Goal: Task Accomplishment & Management: Manage account settings

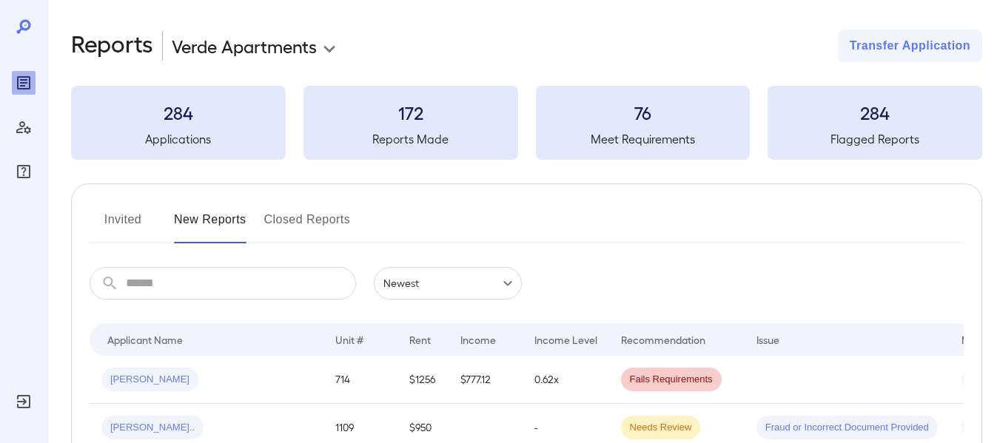
click at [124, 227] on button "Invited" at bounding box center [123, 226] width 67 height 36
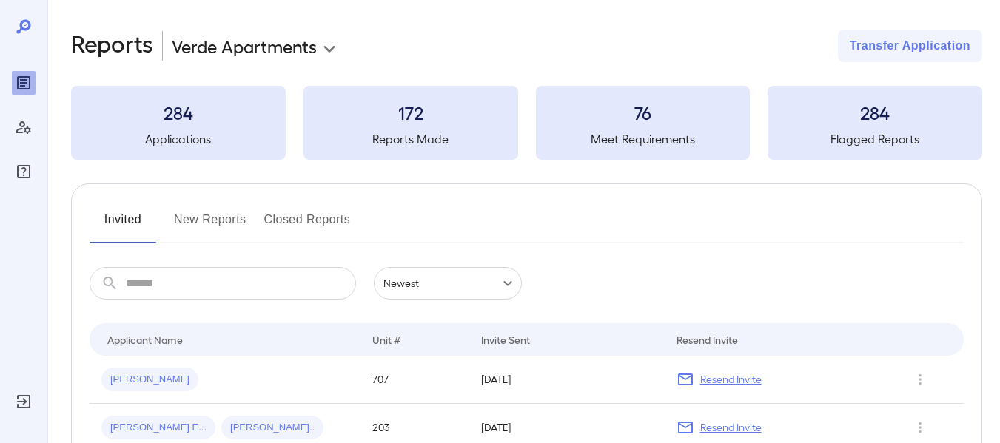
click at [310, 215] on button "Closed Reports" at bounding box center [307, 226] width 87 height 36
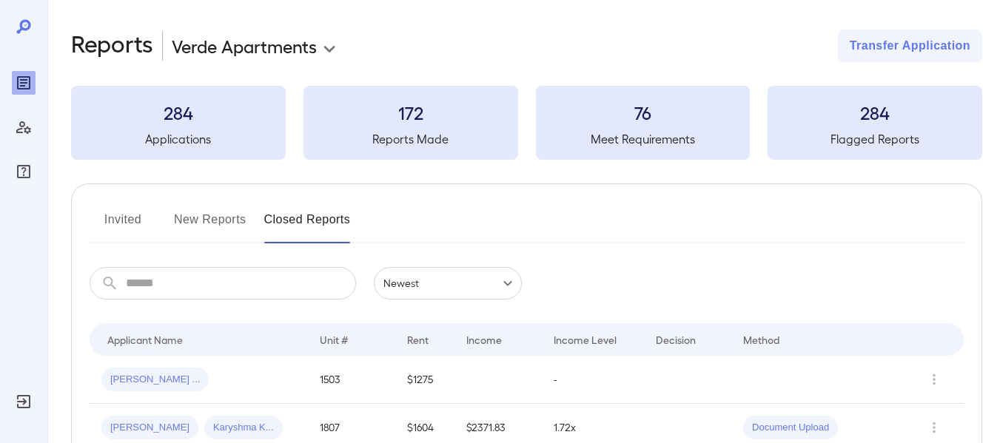
click at [136, 232] on button "Invited" at bounding box center [123, 226] width 67 height 36
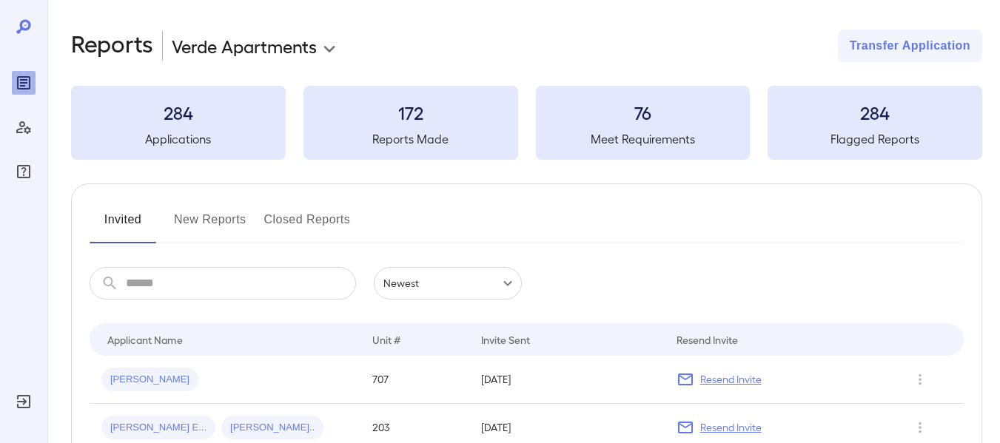
click at [306, 209] on button "Closed Reports" at bounding box center [307, 226] width 87 height 36
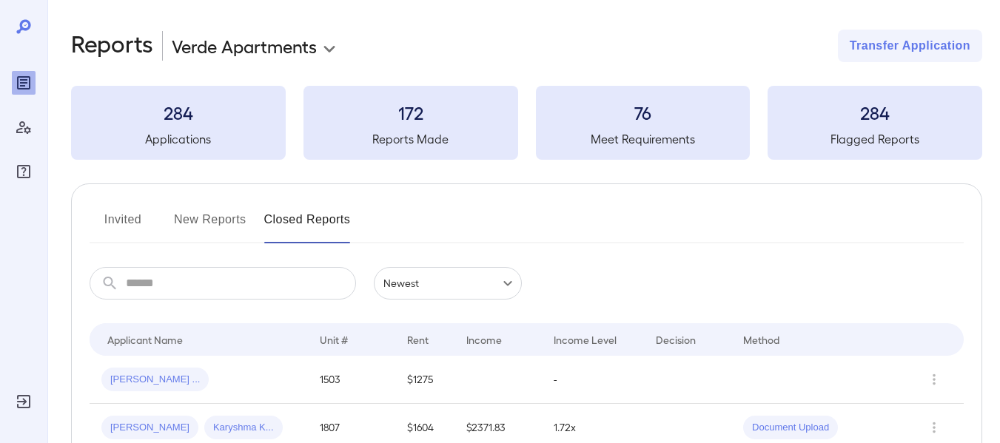
click at [232, 224] on button "New Reports" at bounding box center [210, 226] width 73 height 36
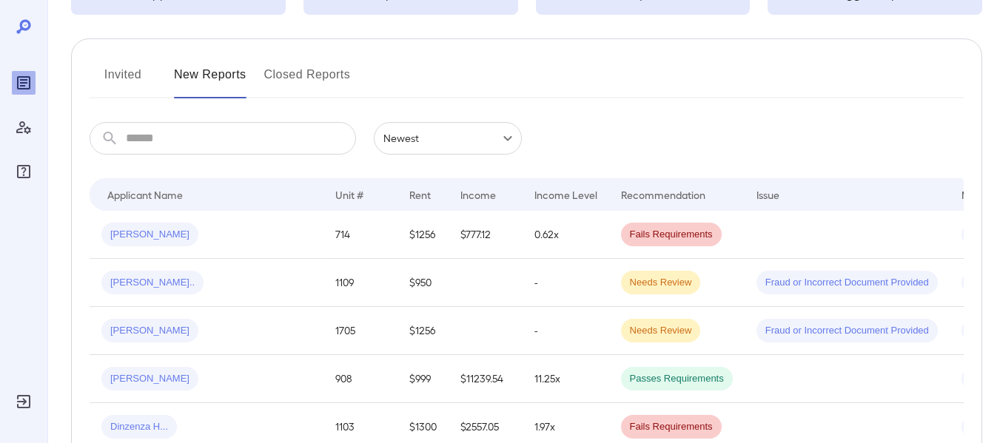
scroll to position [144, 0]
click at [203, 130] on input "text" at bounding box center [241, 139] width 230 height 33
click at [685, 279] on td "Needs Review" at bounding box center [676, 284] width 135 height 48
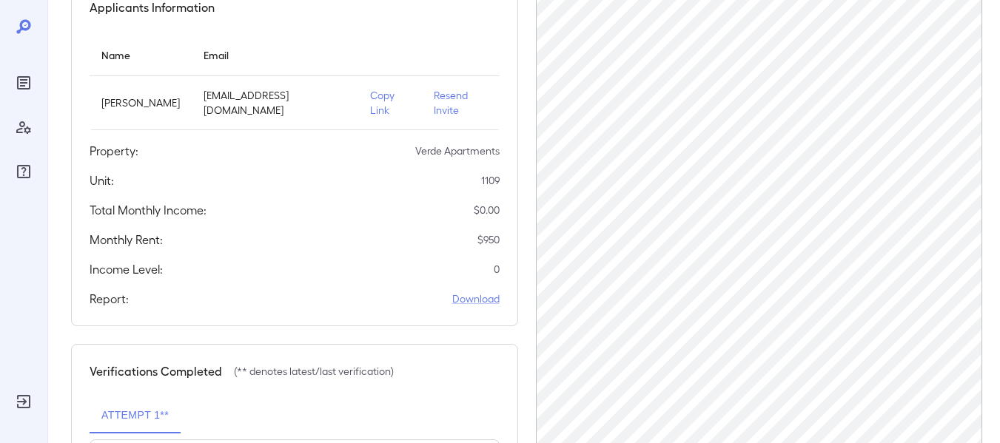
scroll to position [150, 0]
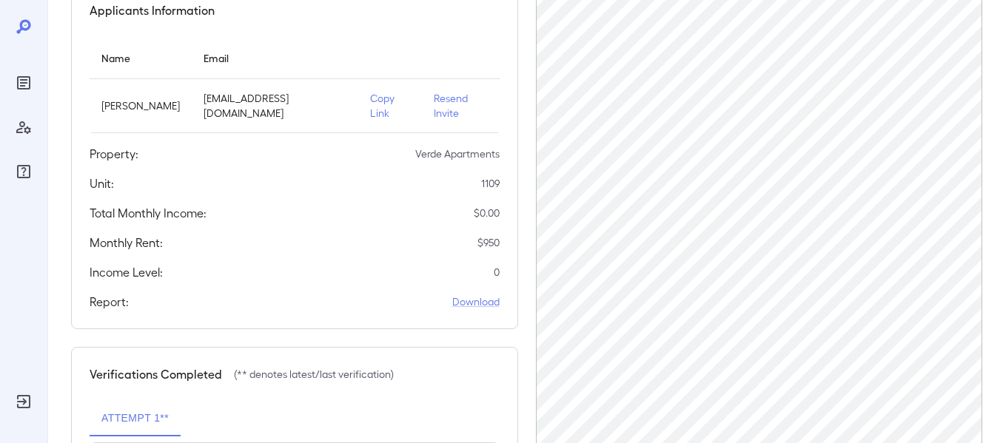
click at [372, 102] on p "Copy Link" at bounding box center [390, 106] width 40 height 30
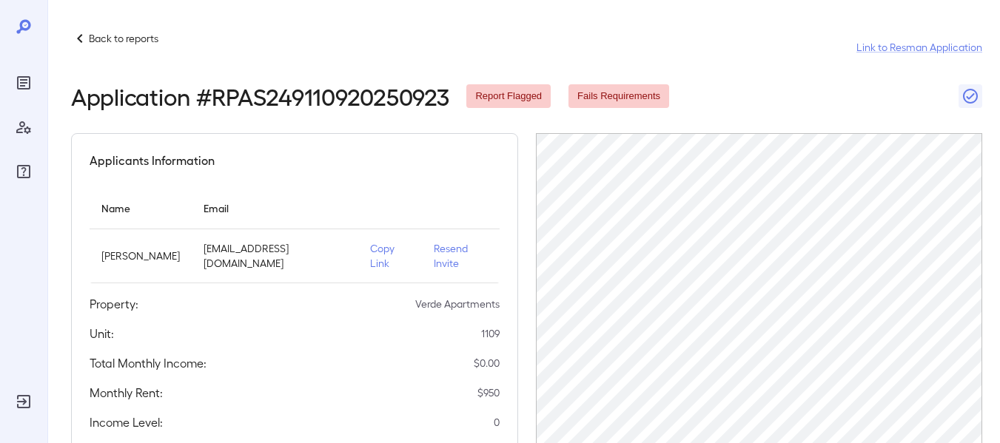
click at [446, 254] on p "Resend Invite" at bounding box center [461, 256] width 54 height 30
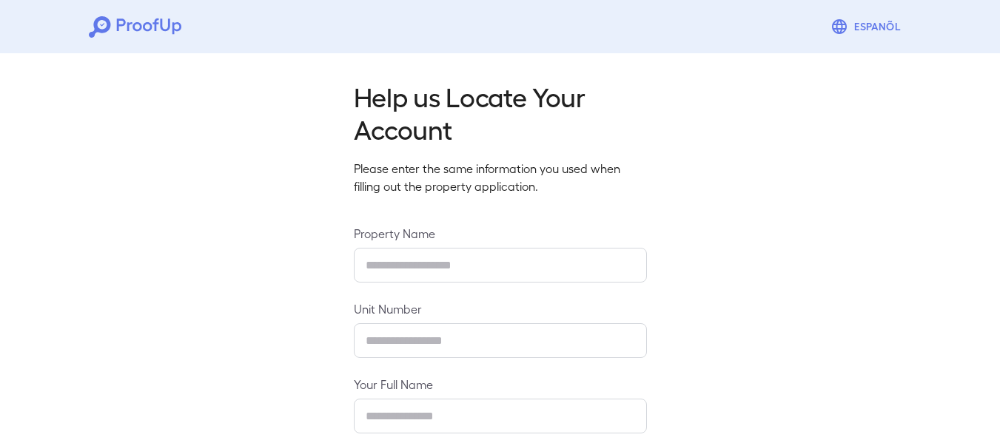
click at [458, 258] on input "text" at bounding box center [500, 265] width 293 height 35
